Goal: Task Accomplishment & Management: Manage account settings

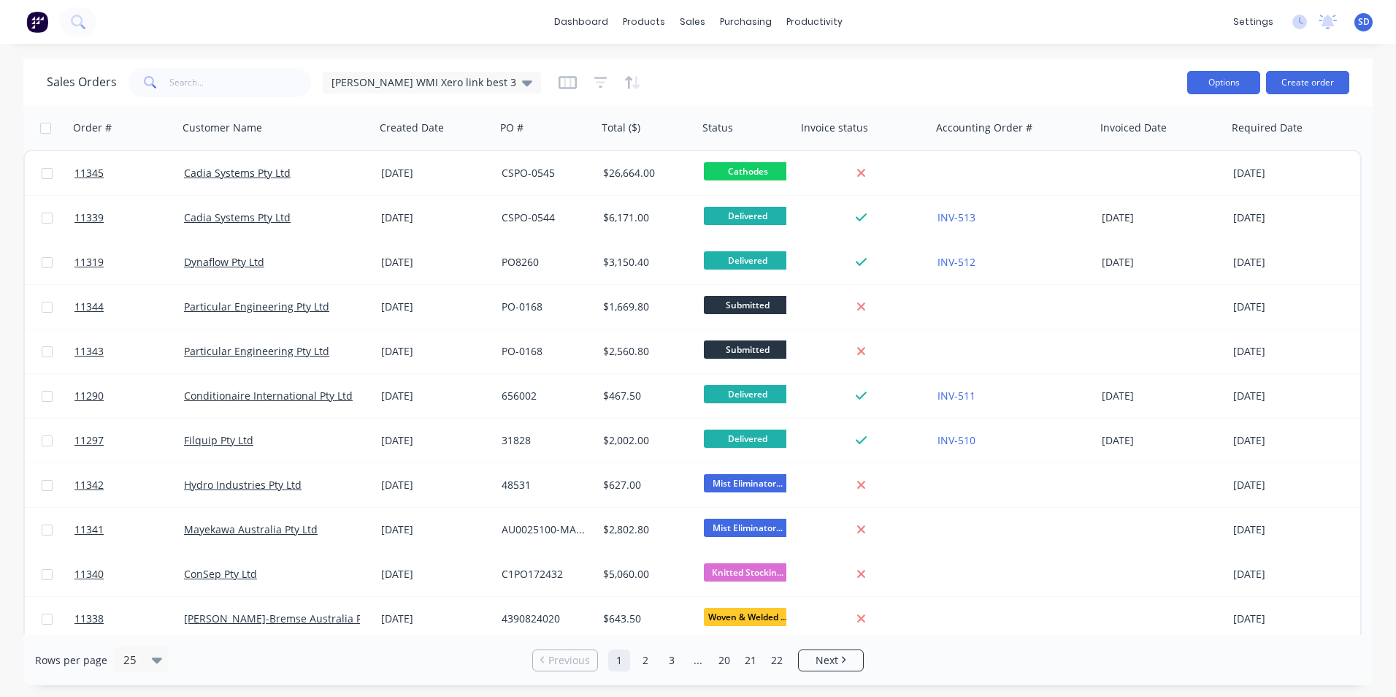
click at [1210, 76] on button "Options" at bounding box center [1223, 82] width 73 height 23
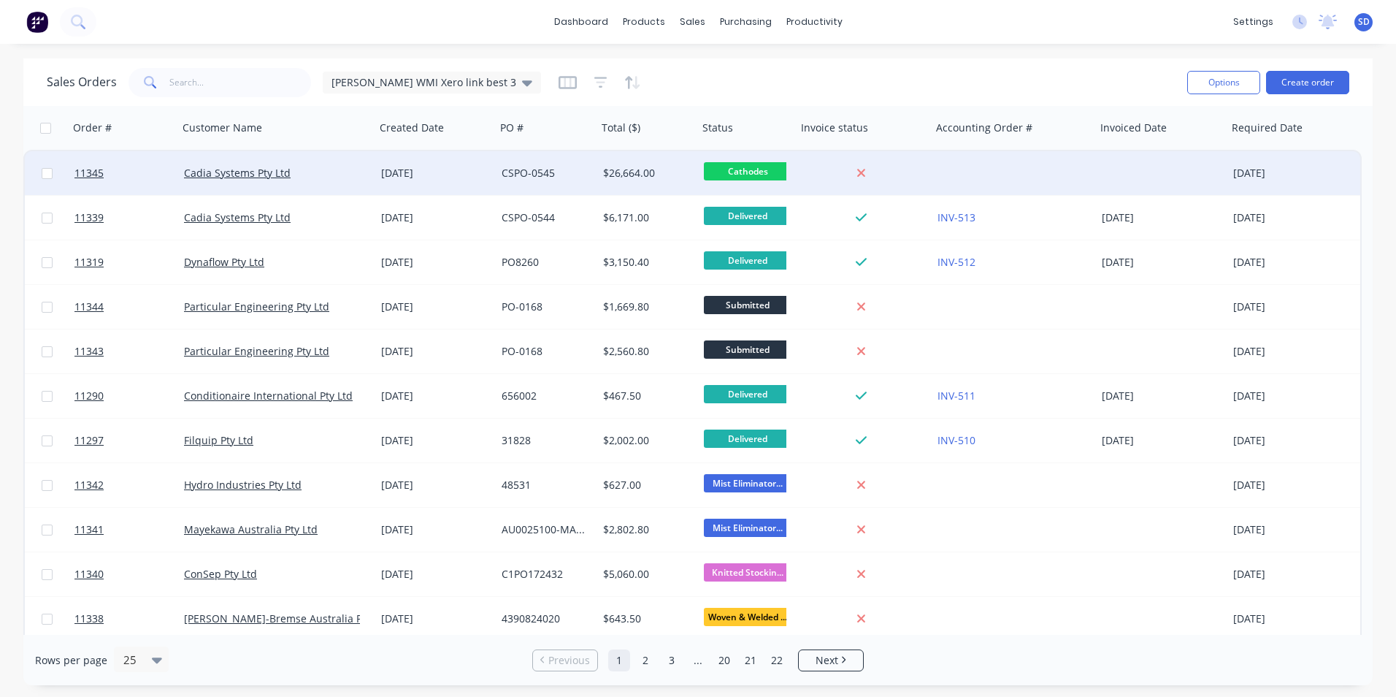
click at [1045, 164] on div at bounding box center [1014, 173] width 164 height 44
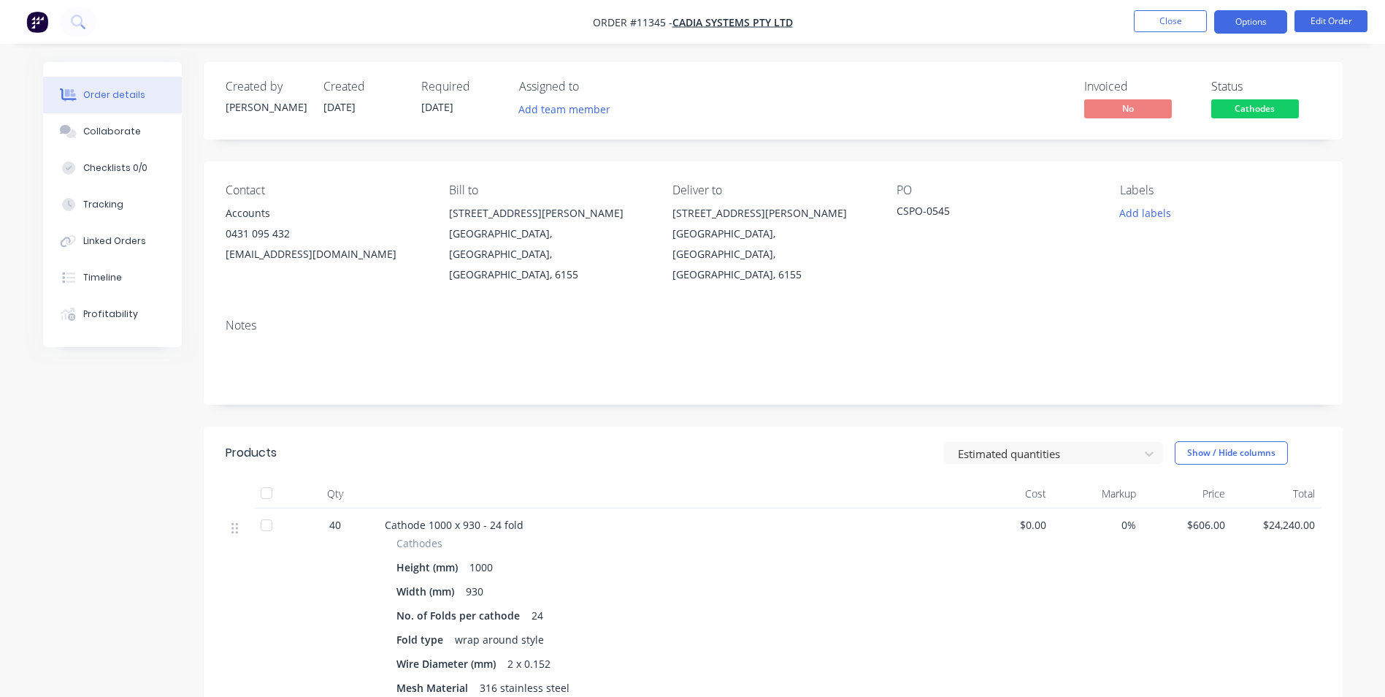
click at [1217, 22] on button "Options" at bounding box center [1250, 21] width 73 height 23
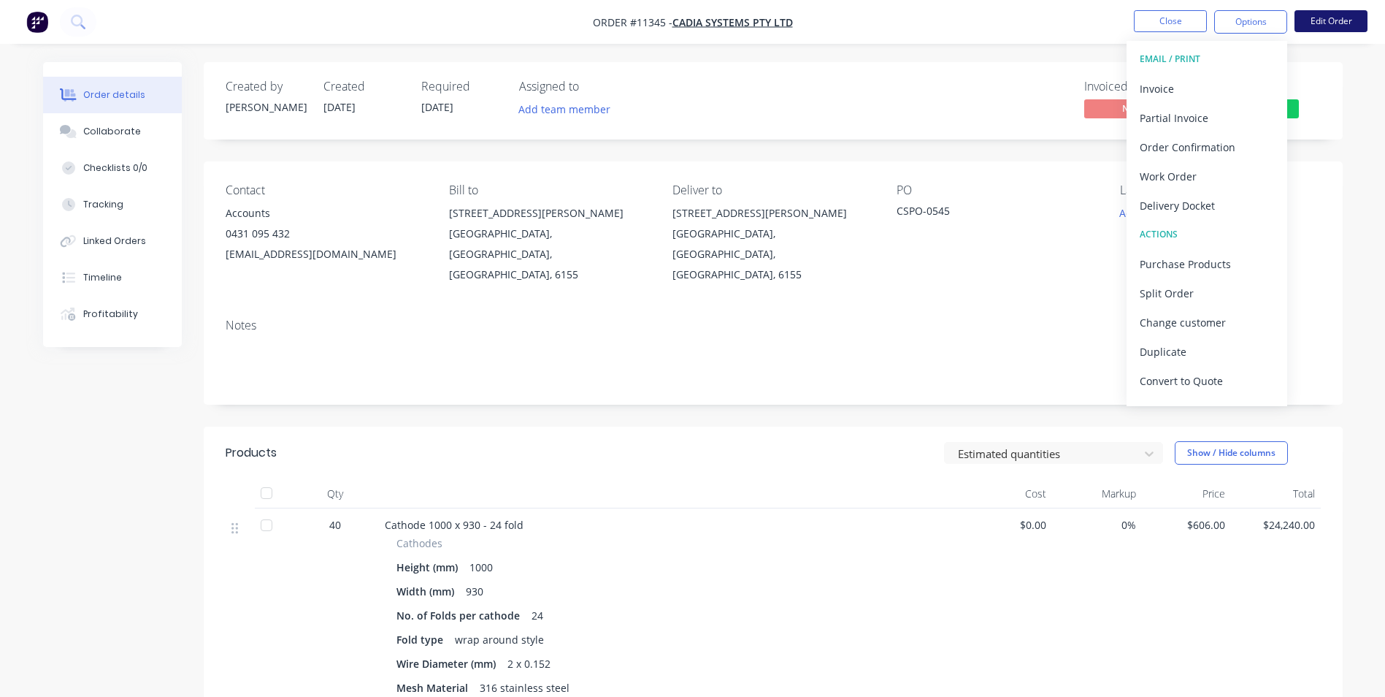
click at [1327, 28] on button "Edit Order" at bounding box center [1331, 21] width 73 height 22
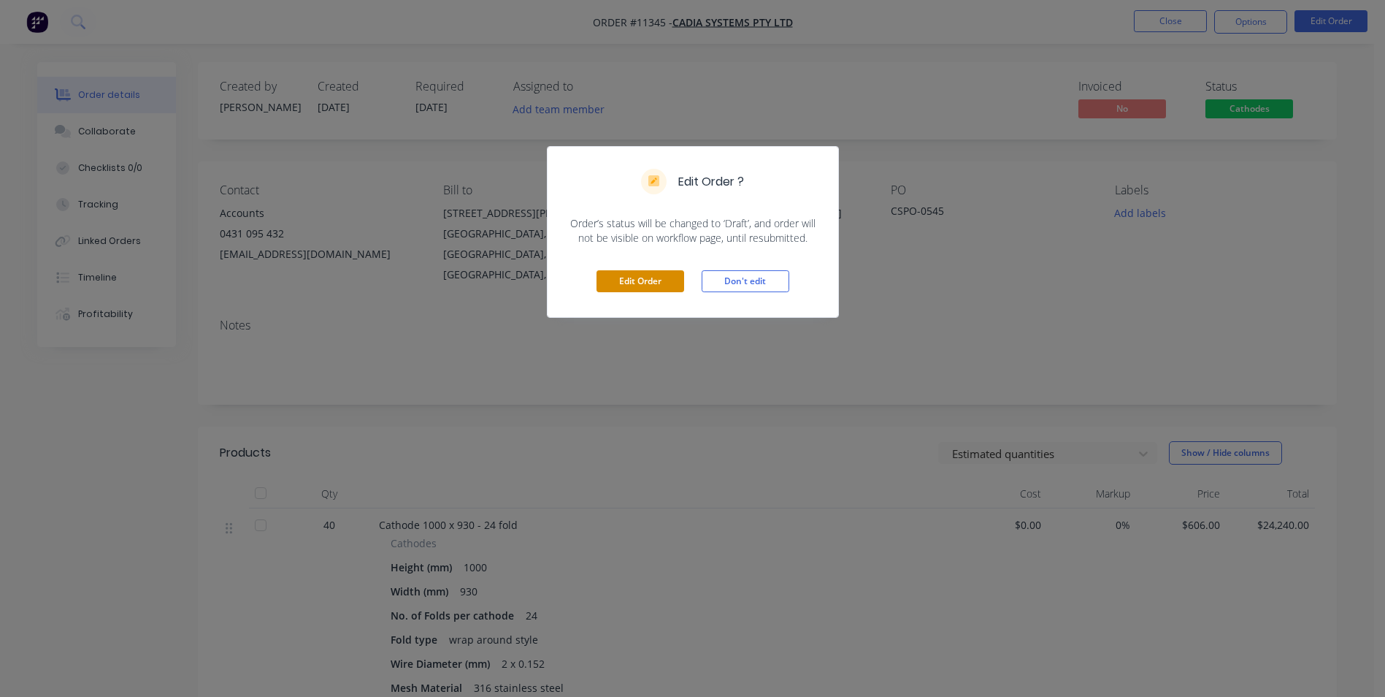
click at [637, 276] on button "Edit Order" at bounding box center [641, 281] width 88 height 22
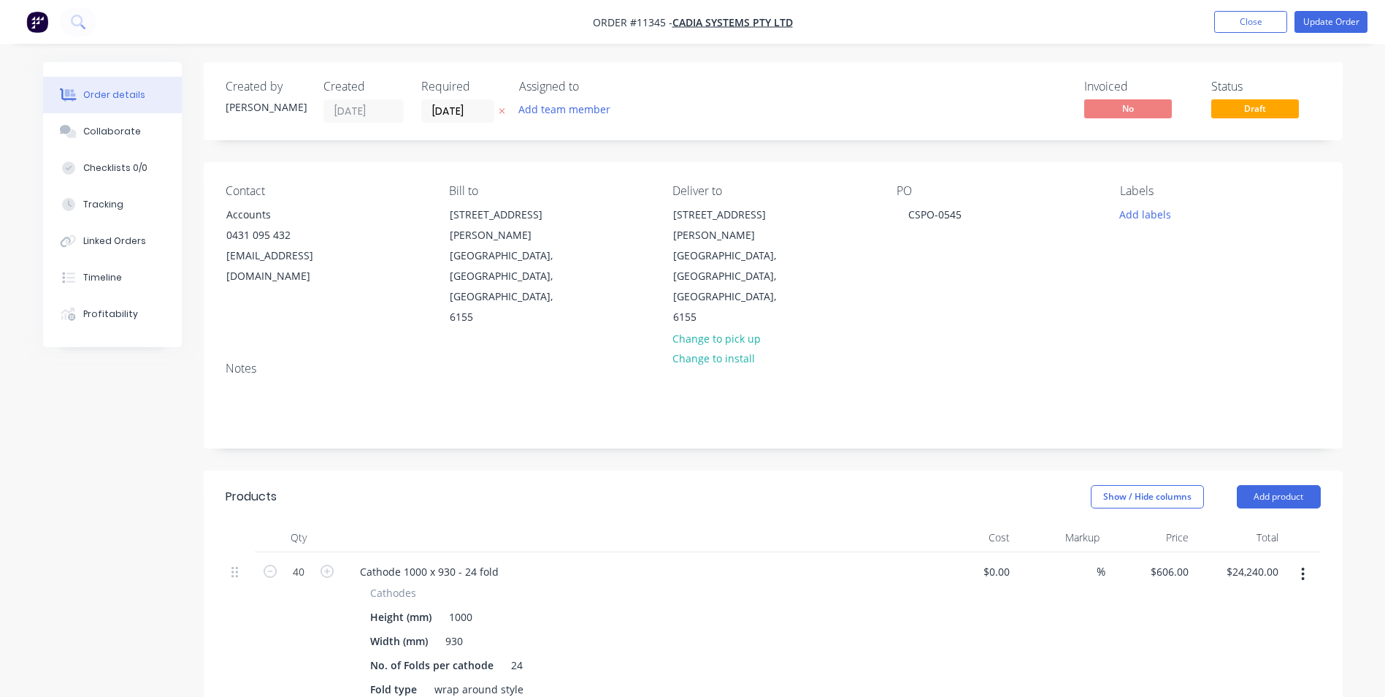
click at [1306, 561] on button "button" at bounding box center [1303, 574] width 34 height 26
click at [1256, 24] on button "Close" at bounding box center [1250, 22] width 73 height 22
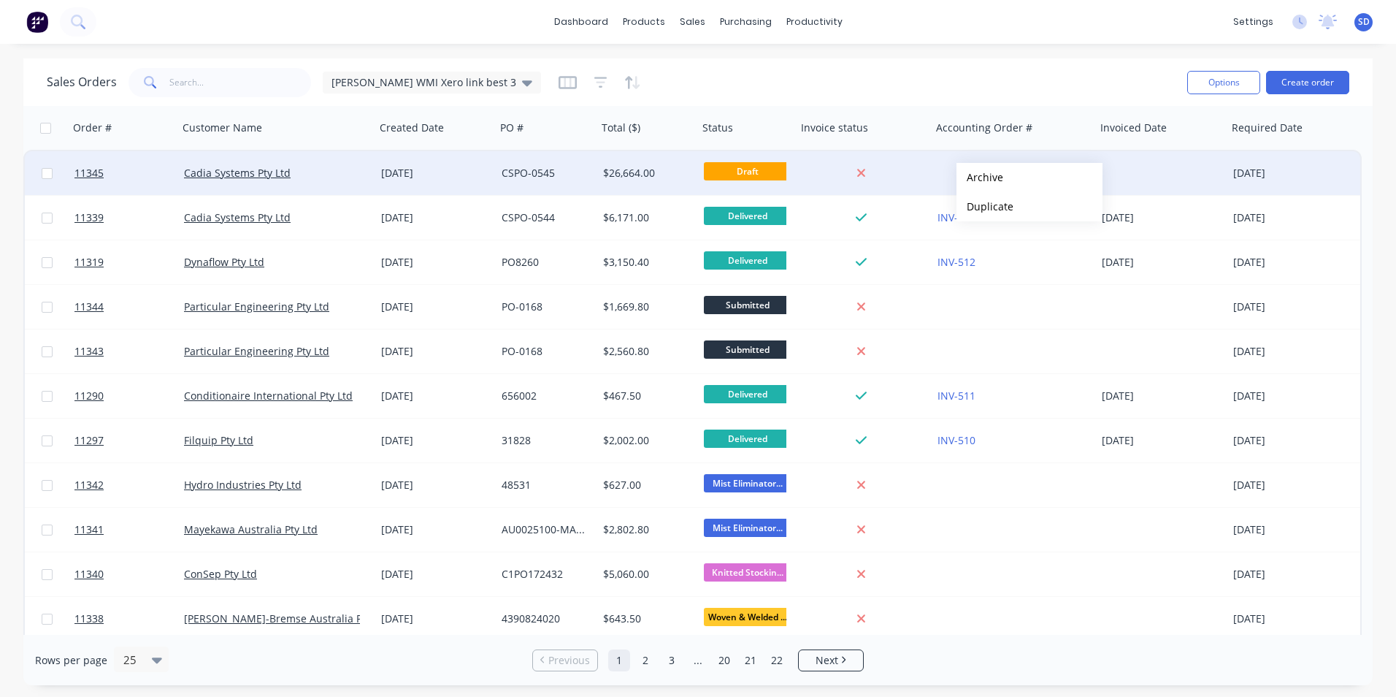
click at [887, 179] on div at bounding box center [862, 172] width 118 height 13
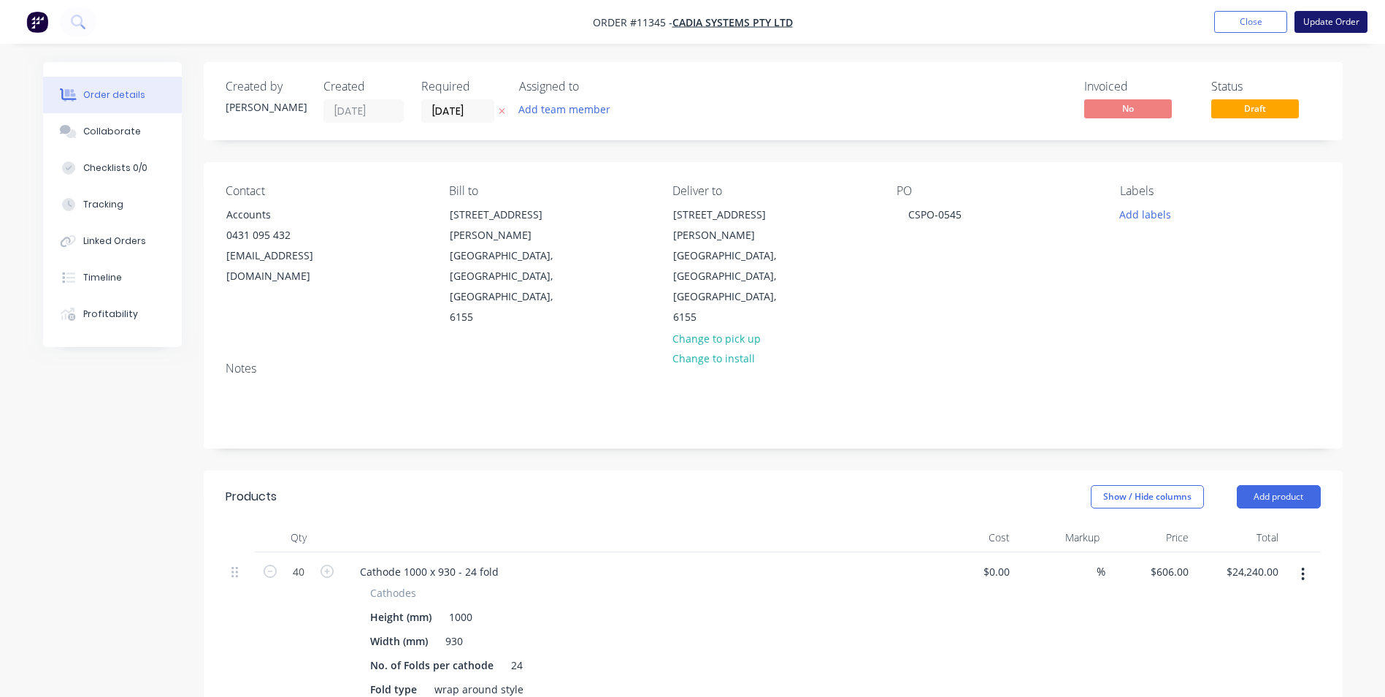
click at [1340, 23] on button "Update Order" at bounding box center [1331, 22] width 73 height 22
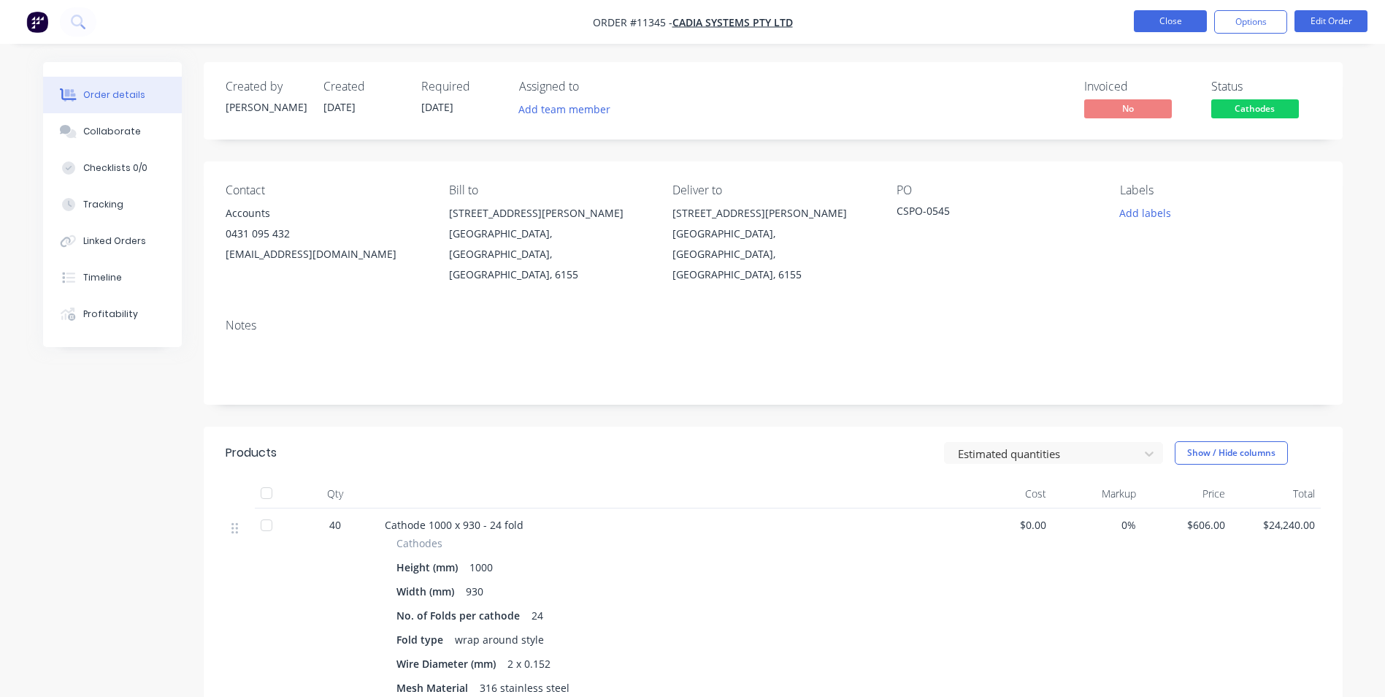
click at [1181, 18] on button "Close" at bounding box center [1170, 21] width 73 height 22
